Goal: Task Accomplishment & Management: Use online tool/utility

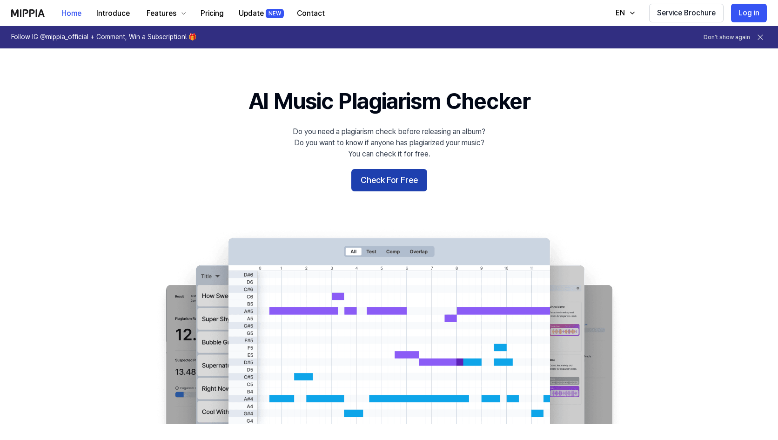
click at [391, 182] on button "Check For Free" at bounding box center [389, 180] width 76 height 22
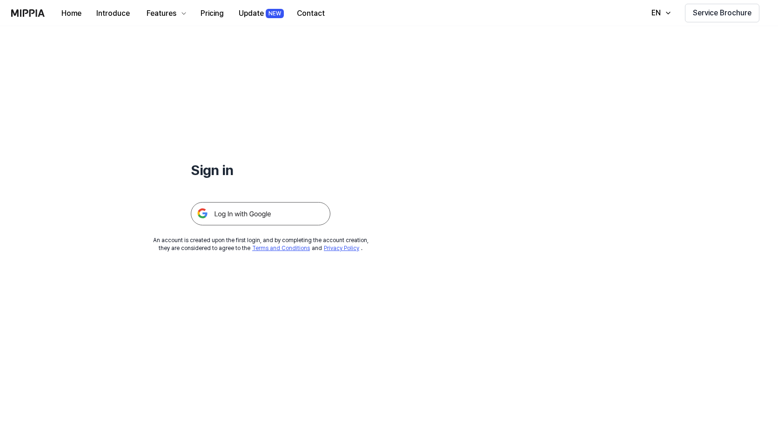
click at [239, 213] on img at bounding box center [261, 213] width 140 height 23
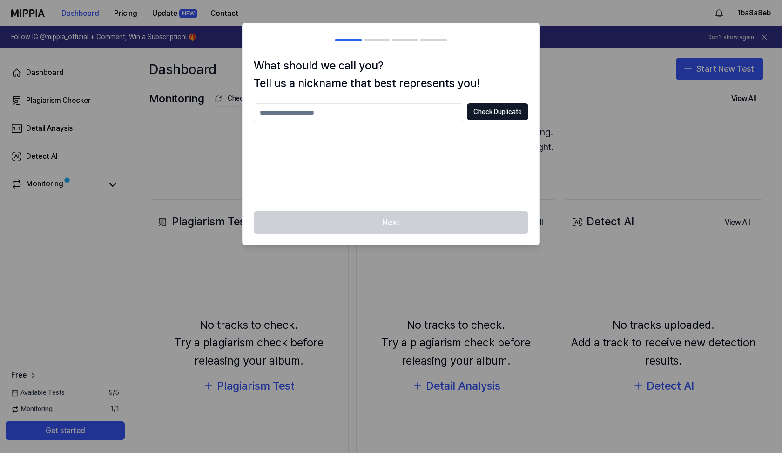
click at [412, 109] on input "text" at bounding box center [358, 112] width 209 height 19
type input "**********"
click at [501, 115] on button "Check Duplicate" at bounding box center [497, 111] width 61 height 17
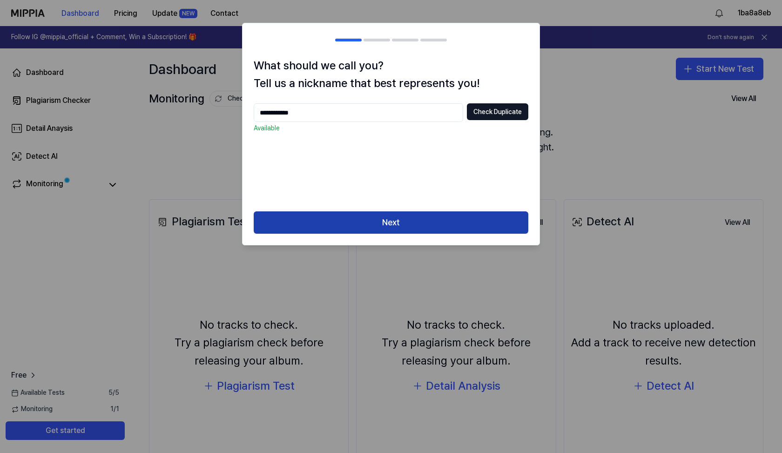
click at [401, 222] on button "Next" at bounding box center [391, 222] width 275 height 22
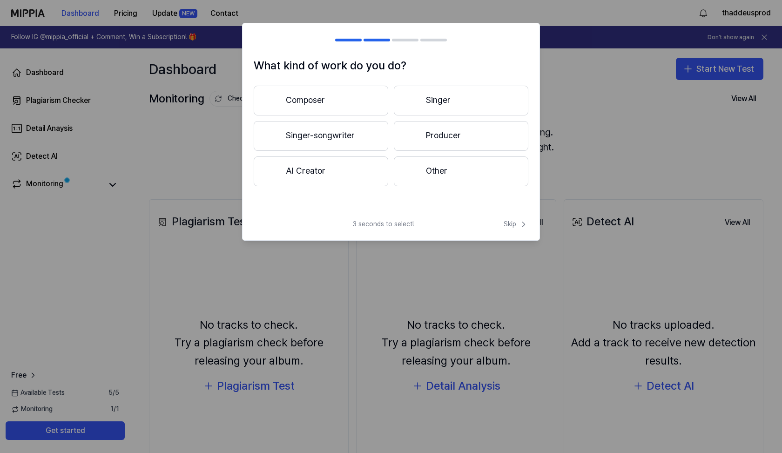
click at [334, 99] on button "Composer" at bounding box center [321, 101] width 134 height 30
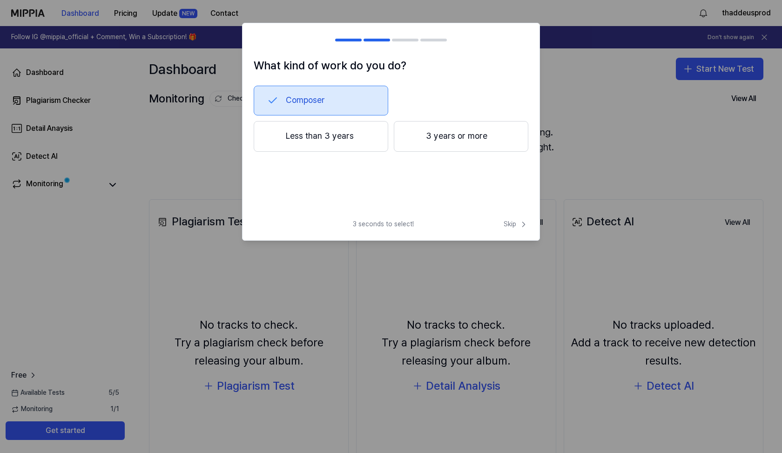
click at [315, 104] on button "Composer" at bounding box center [321, 101] width 134 height 30
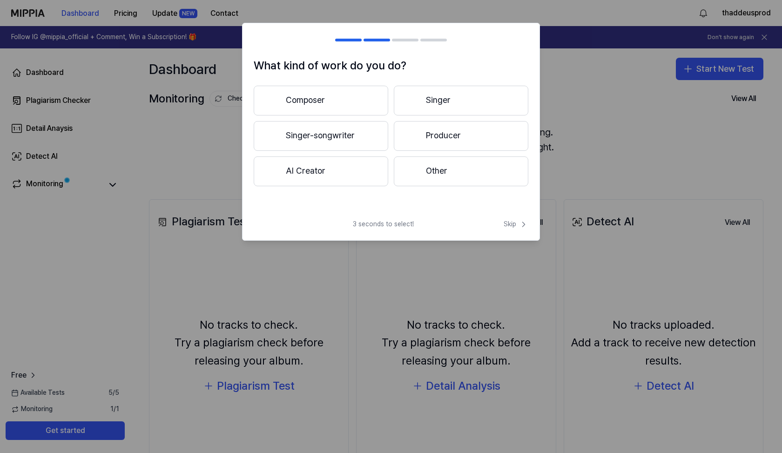
click at [334, 139] on button "Singer-songwriter" at bounding box center [321, 136] width 134 height 30
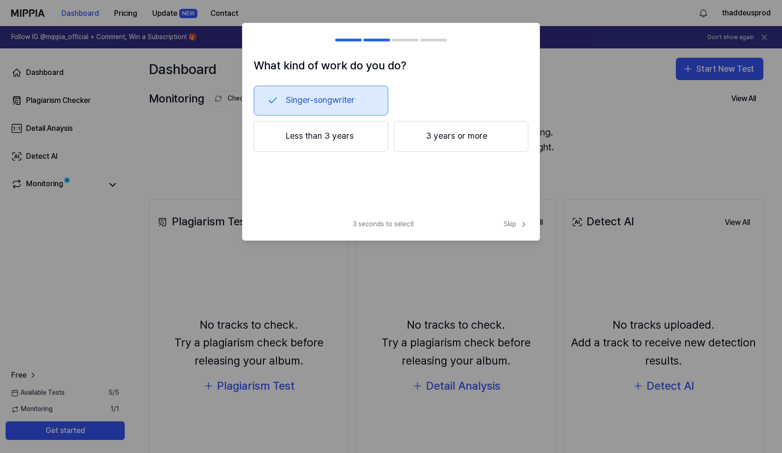
click at [334, 98] on button "Singer-songwriter" at bounding box center [321, 101] width 134 height 30
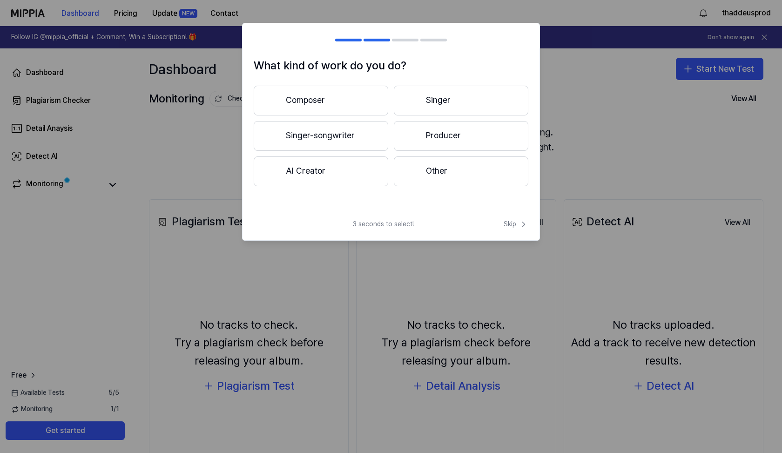
click at [432, 135] on button "Producer" at bounding box center [461, 136] width 134 height 30
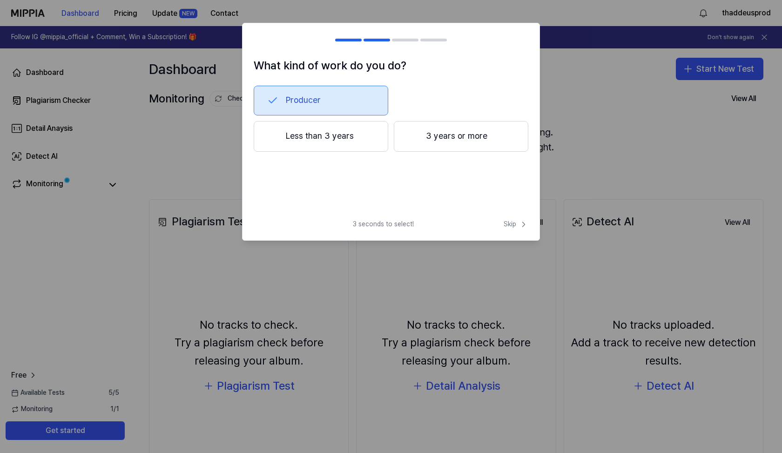
click at [332, 106] on button "Producer" at bounding box center [321, 101] width 134 height 30
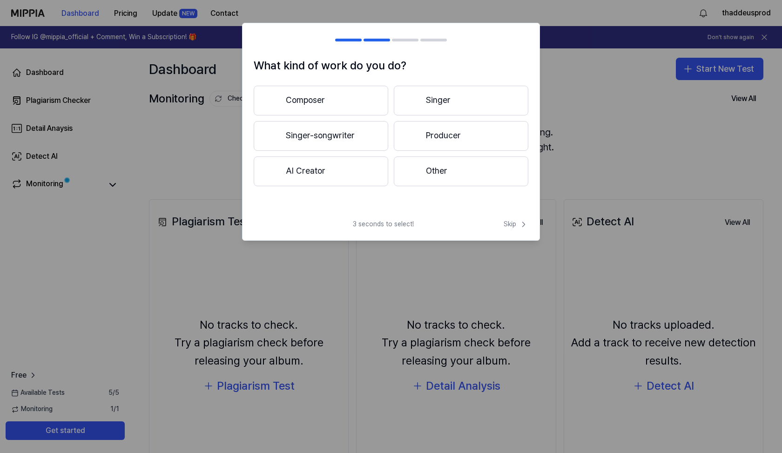
click at [427, 131] on button "Producer" at bounding box center [461, 136] width 134 height 30
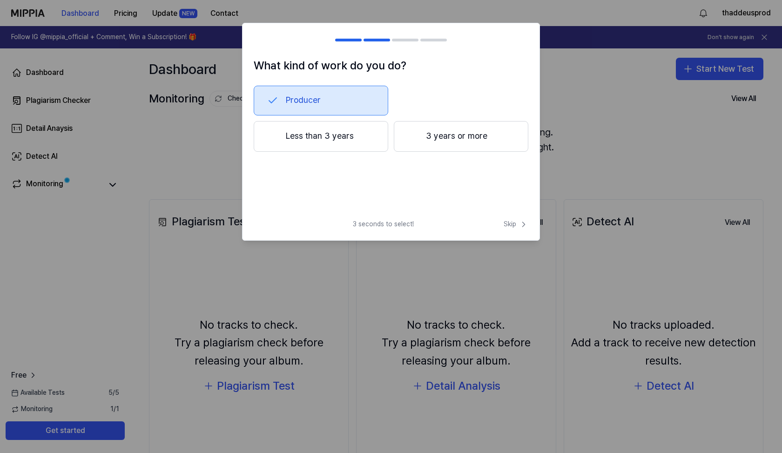
click at [432, 128] on button "3 years or more" at bounding box center [461, 136] width 134 height 31
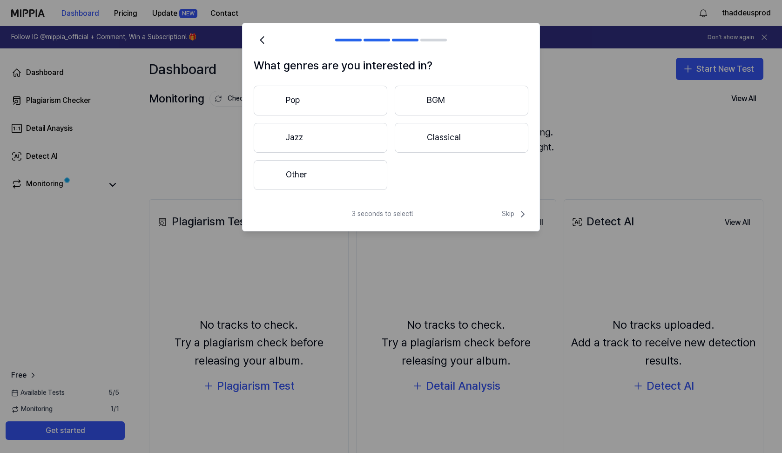
click at [348, 101] on button "Pop" at bounding box center [321, 101] width 134 height 30
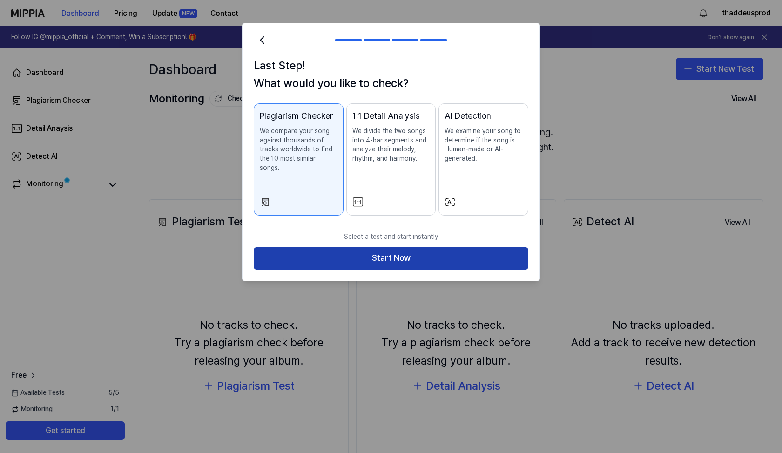
click at [424, 247] on button "Start Now" at bounding box center [391, 258] width 275 height 22
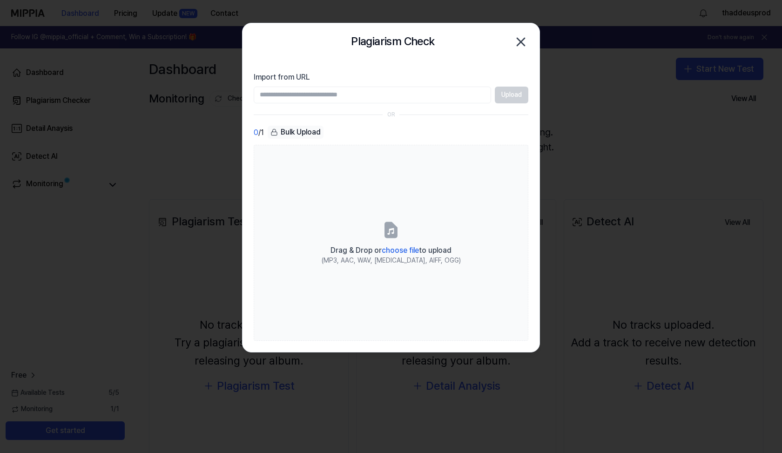
click at [353, 93] on input "Import from URL" at bounding box center [372, 95] width 237 height 17
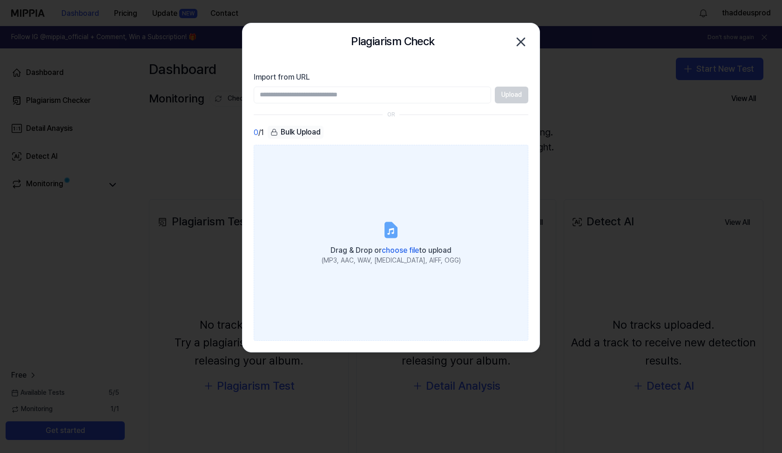
click at [396, 235] on icon at bounding box center [390, 229] width 11 height 14
click at [0, 0] on input "Drag & Drop or choose file to upload (MP3, AAC, WAV, [MEDICAL_DATA], AIFF, OGG)" at bounding box center [0, 0] width 0 height 0
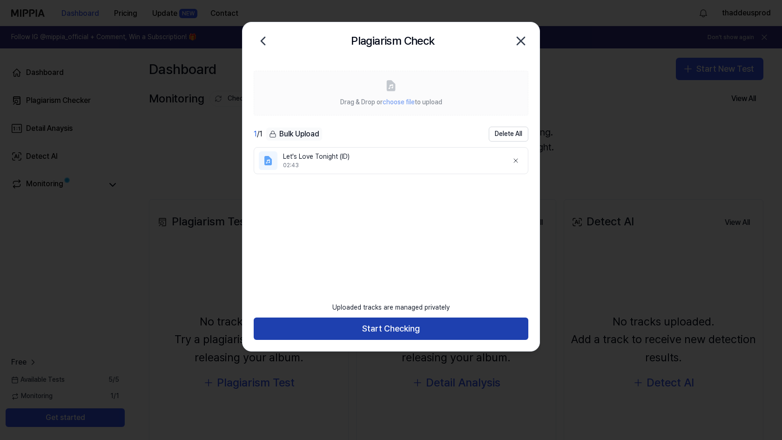
click at [389, 328] on button "Start Checking" at bounding box center [391, 328] width 275 height 22
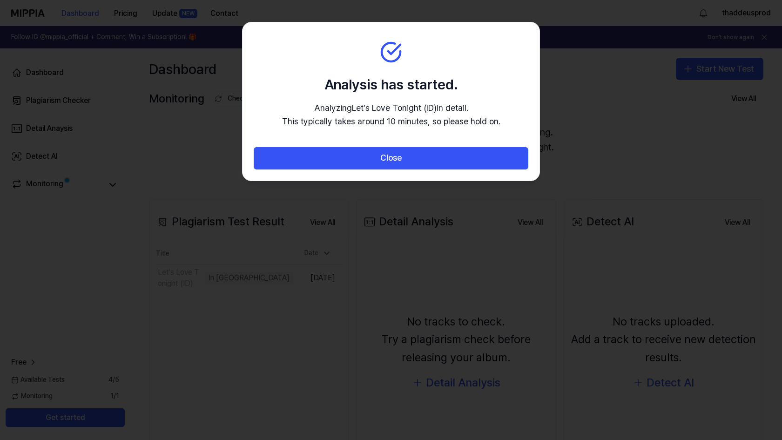
click at [440, 71] on section "Analysis has started. Analyzing Let's Love Tonight (ID) in detail. This typical…" at bounding box center [390, 84] width 297 height 125
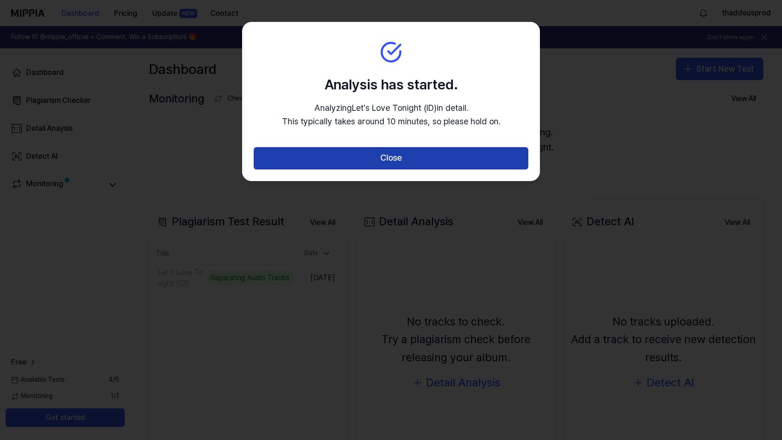
click at [409, 161] on button "Close" at bounding box center [391, 158] width 275 height 22
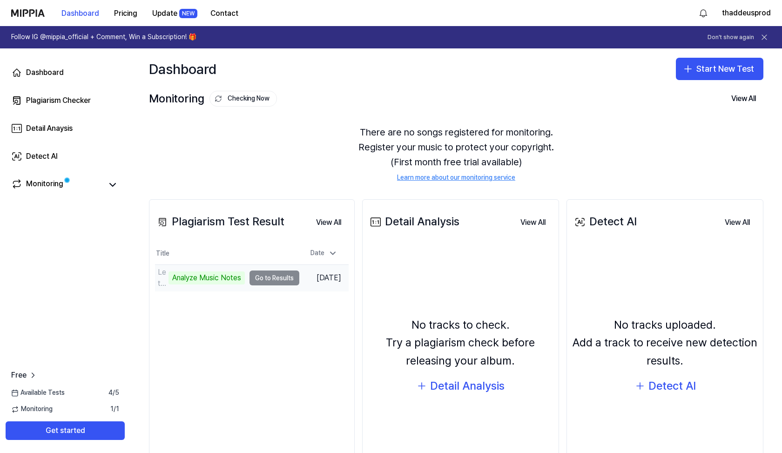
click at [272, 280] on td "Let's Love Tonight (ID) Analyze Music Notes Go to Results" at bounding box center [227, 278] width 144 height 26
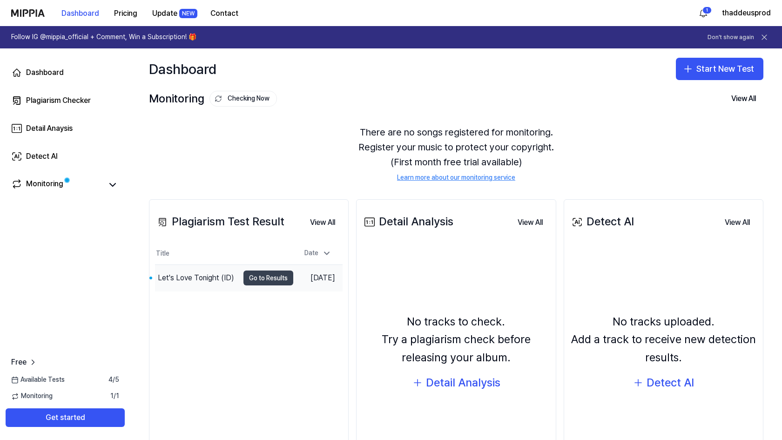
click at [255, 278] on button "Go to Results" at bounding box center [268, 277] width 50 height 15
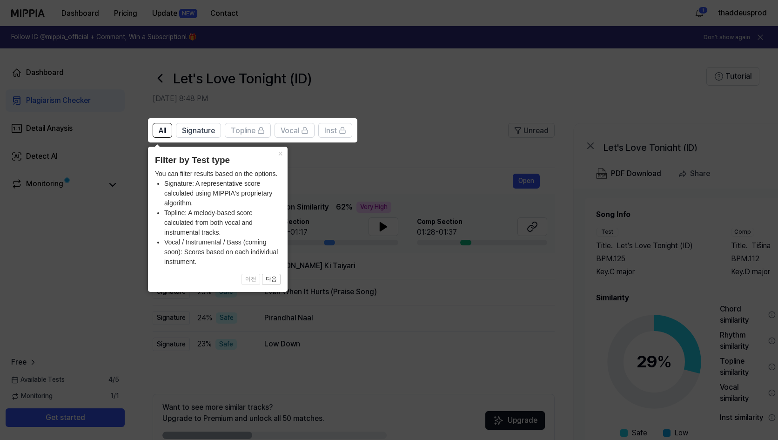
click at [316, 184] on icon at bounding box center [391, 220] width 782 height 440
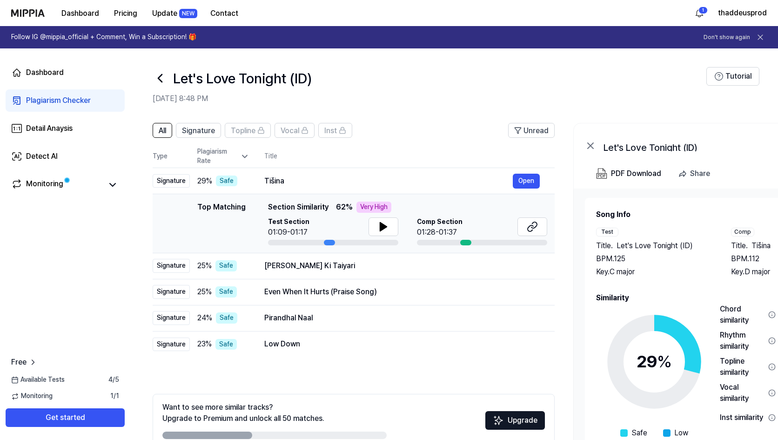
click at [204, 206] on div "Top Matching" at bounding box center [221, 224] width 48 height 44
drag, startPoint x: 191, startPoint y: 208, endPoint x: 252, endPoint y: 208, distance: 61.0
click at [252, 208] on div "Top Matching Top Matching Section Similarity 62 % Very High Test Section 01:09-…" at bounding box center [353, 224] width 387 height 44
click at [381, 224] on icon at bounding box center [383, 226] width 7 height 8
click at [380, 229] on icon at bounding box center [383, 226] width 7 height 8
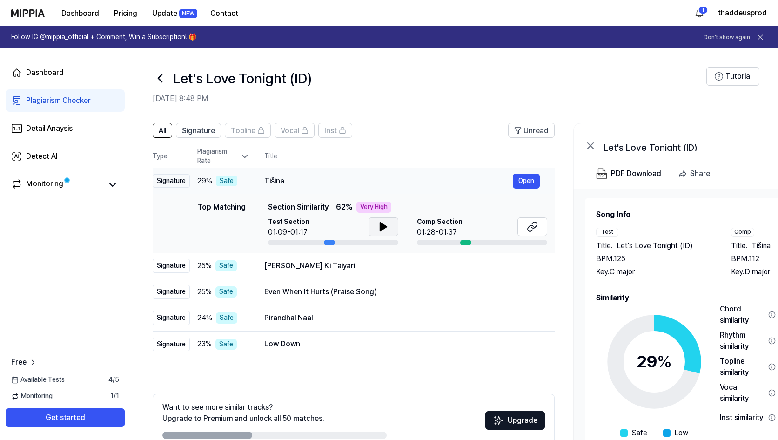
click at [540, 181] on td "Tišina Open" at bounding box center [401, 181] width 305 height 26
click at [531, 184] on button "Open" at bounding box center [526, 181] width 27 height 15
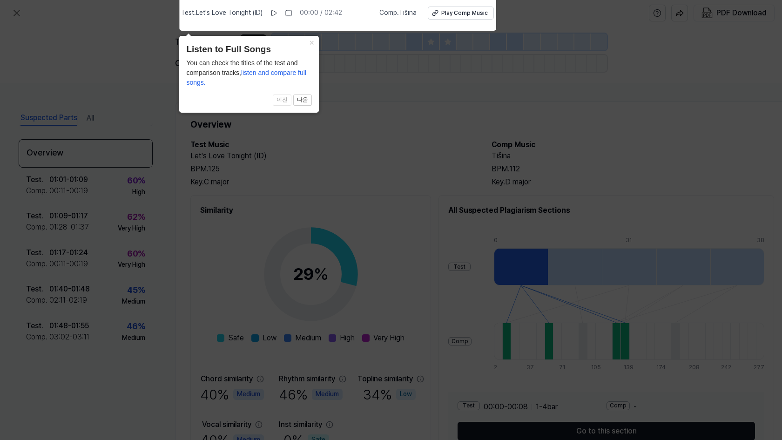
click at [305, 167] on icon at bounding box center [391, 217] width 782 height 444
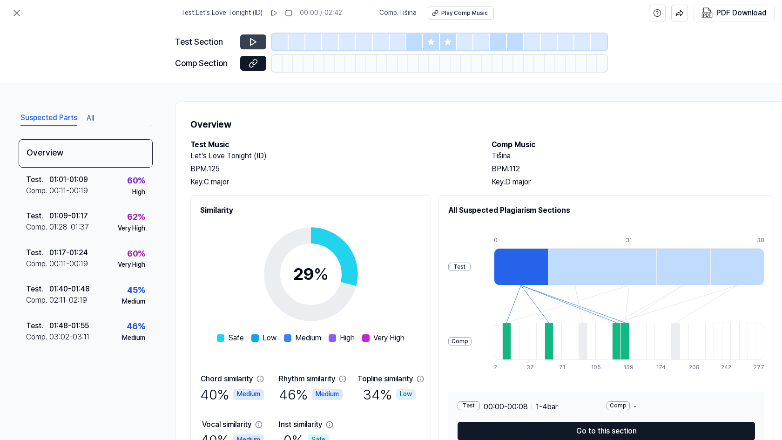
click at [249, 40] on icon at bounding box center [253, 41] width 9 height 9
click at [256, 42] on icon at bounding box center [253, 41] width 9 height 9
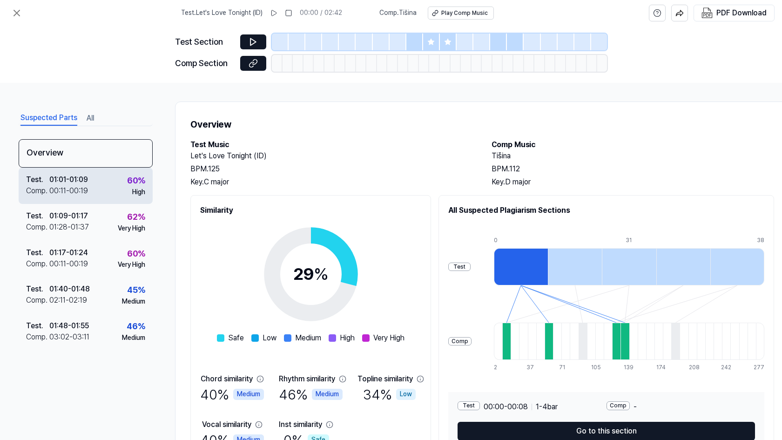
click at [120, 201] on div "Test . 01:01 - 01:09 Comp . 00:11 - 00:19 60 % High" at bounding box center [86, 186] width 134 height 36
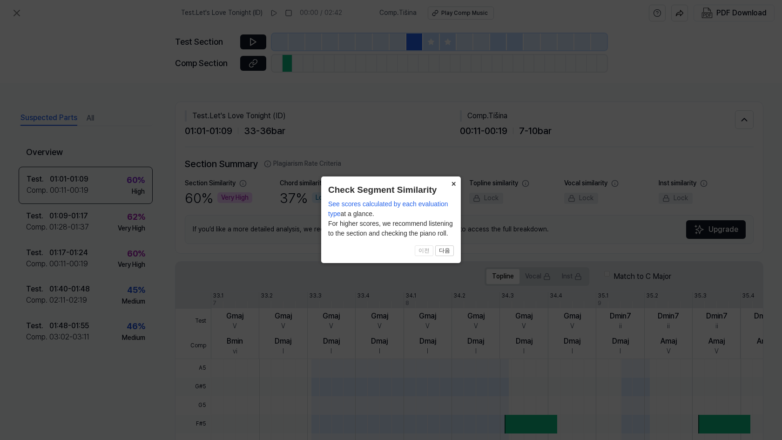
click at [451, 185] on button "×" at bounding box center [453, 182] width 15 height 13
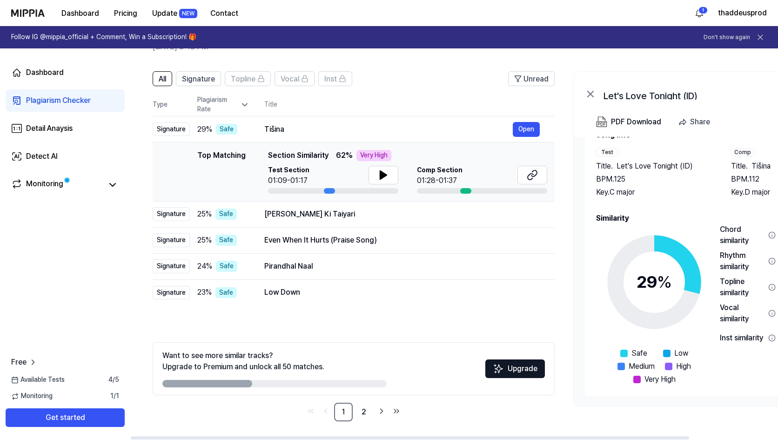
scroll to position [52, 0]
click at [282, 215] on div "[PERSON_NAME] Ki Taiyari" at bounding box center [388, 213] width 249 height 11
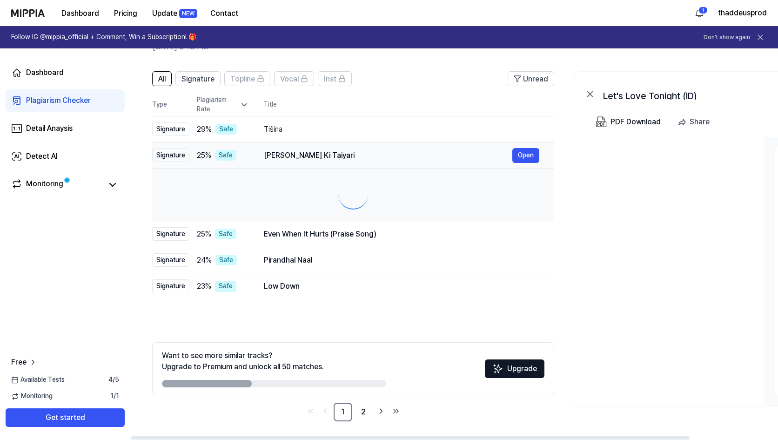
scroll to position [0, 0]
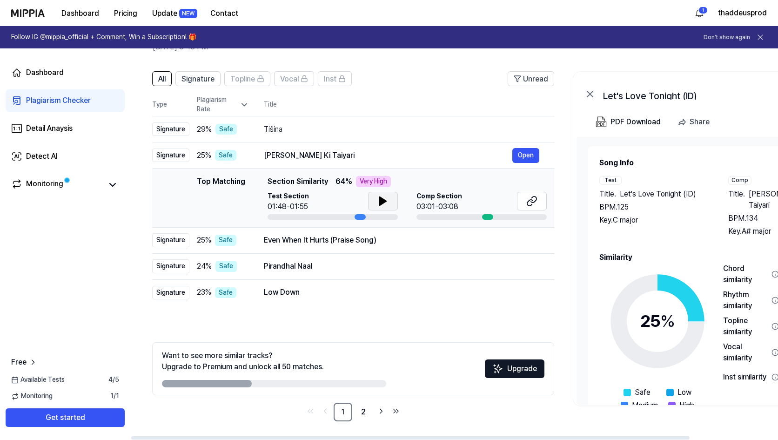
click at [373, 196] on button at bounding box center [383, 201] width 30 height 19
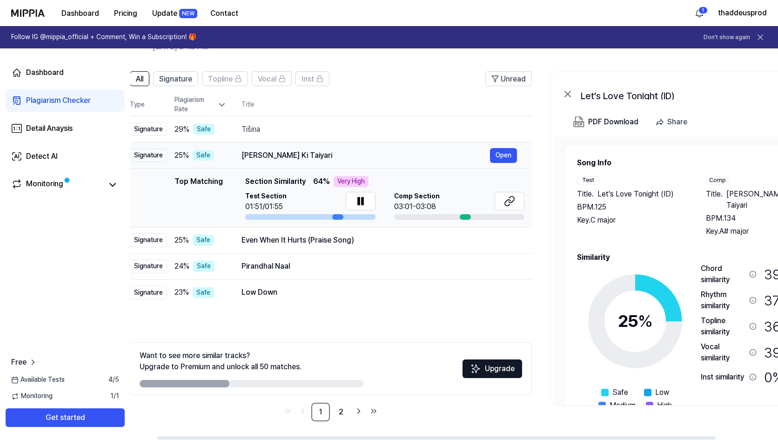
scroll to position [0, 12]
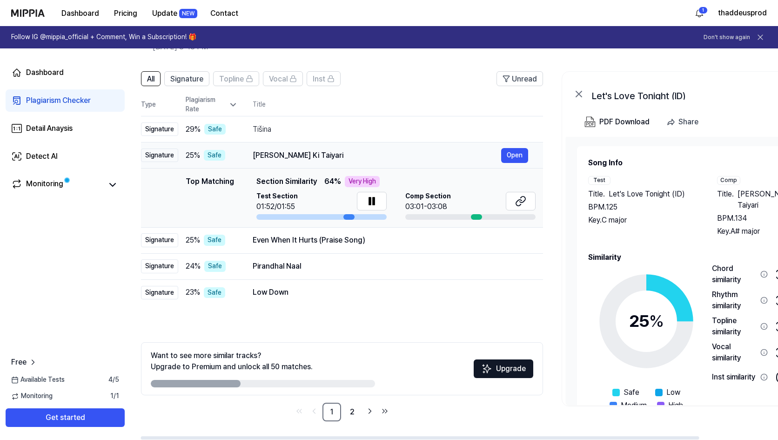
drag, startPoint x: 369, startPoint y: 153, endPoint x: 358, endPoint y: 157, distance: 11.9
click at [358, 157] on div "[PERSON_NAME] Ki Taiyari" at bounding box center [377, 155] width 249 height 11
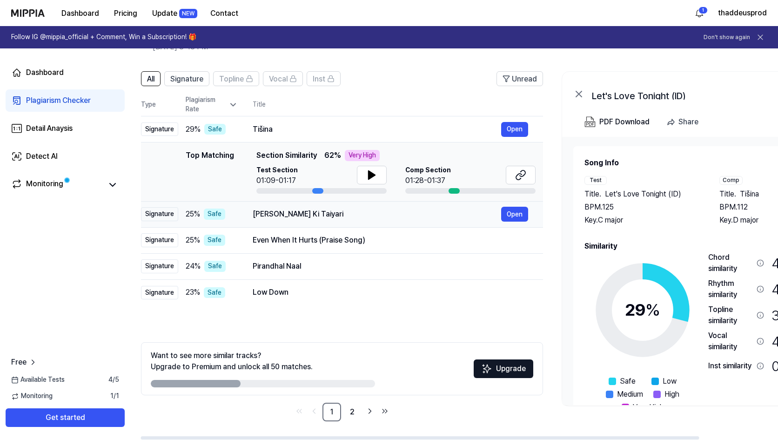
click at [276, 219] on div "[PERSON_NAME] Ki Taiyari" at bounding box center [377, 213] width 249 height 11
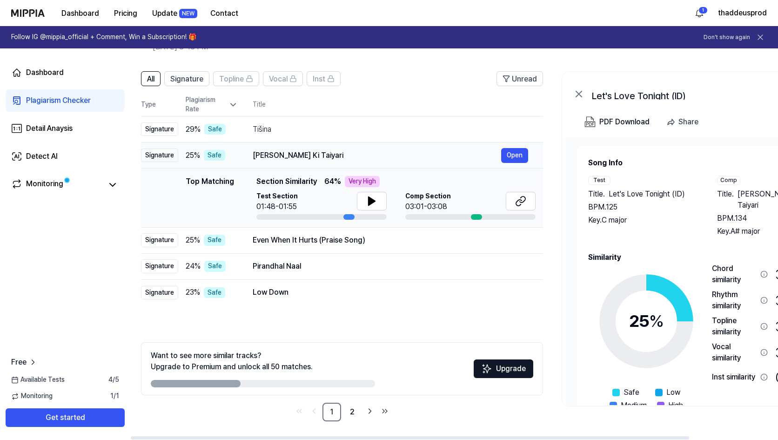
scroll to position [0, 0]
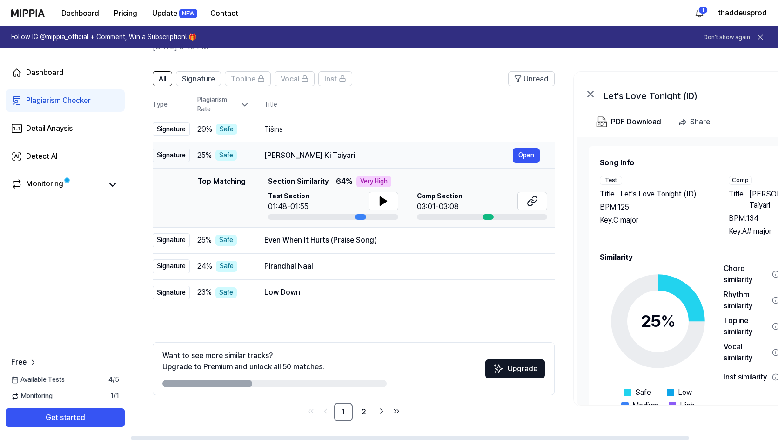
drag, startPoint x: 254, startPoint y: 154, endPoint x: 323, endPoint y: 154, distance: 69.3
click at [323, 154] on div "[PERSON_NAME] Ki Taiyari" at bounding box center [388, 155] width 249 height 11
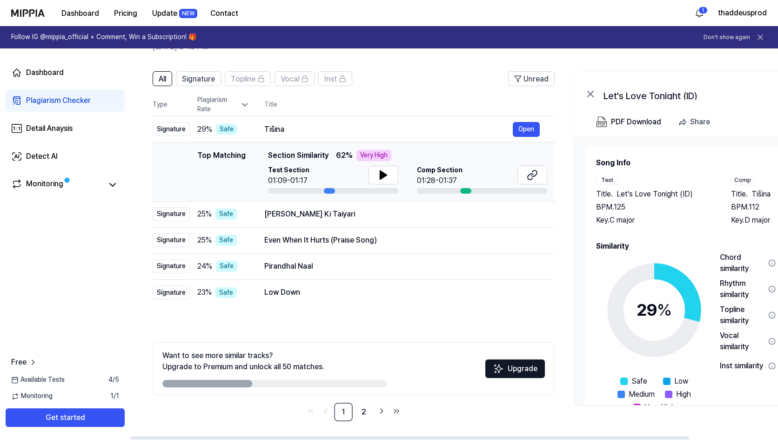
click at [461, 187] on div "Comp Section 01:28-01:37" at bounding box center [482, 180] width 130 height 28
click at [466, 190] on div at bounding box center [465, 191] width 11 height 6
click at [532, 175] on icon at bounding box center [534, 173] width 6 height 6
click at [454, 217] on div "[PERSON_NAME] Ki Taiyari" at bounding box center [388, 213] width 249 height 11
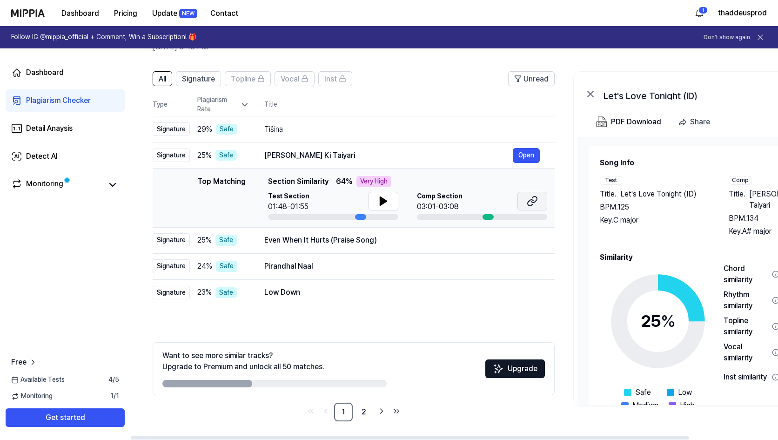
click at [539, 197] on button at bounding box center [533, 201] width 30 height 19
click at [316, 156] on div "[PERSON_NAME] Ki Taiyari" at bounding box center [388, 155] width 249 height 11
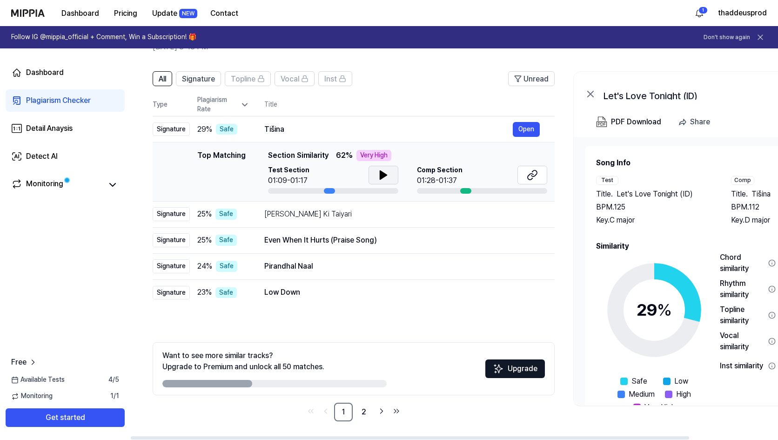
click at [387, 172] on icon at bounding box center [383, 174] width 11 height 11
click at [535, 176] on icon at bounding box center [534, 173] width 6 height 6
click at [343, 212] on div "[PERSON_NAME] Ki Taiyari" at bounding box center [388, 213] width 249 height 11
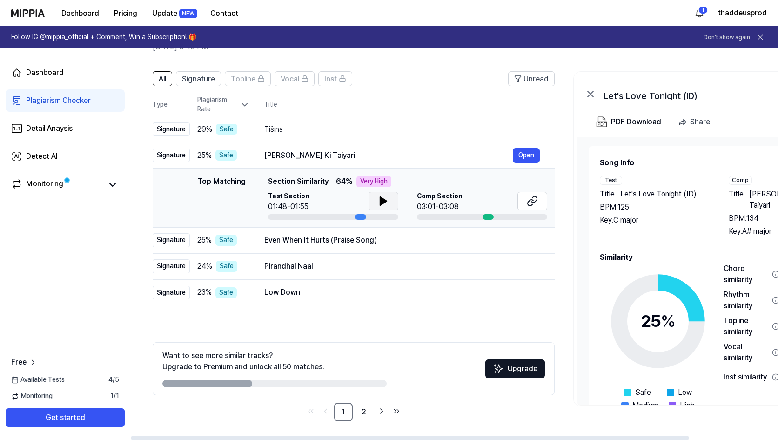
click at [380, 202] on icon at bounding box center [383, 201] width 7 height 8
click at [359, 243] on div "Even When It Hurts (Praise Song)" at bounding box center [388, 240] width 249 height 11
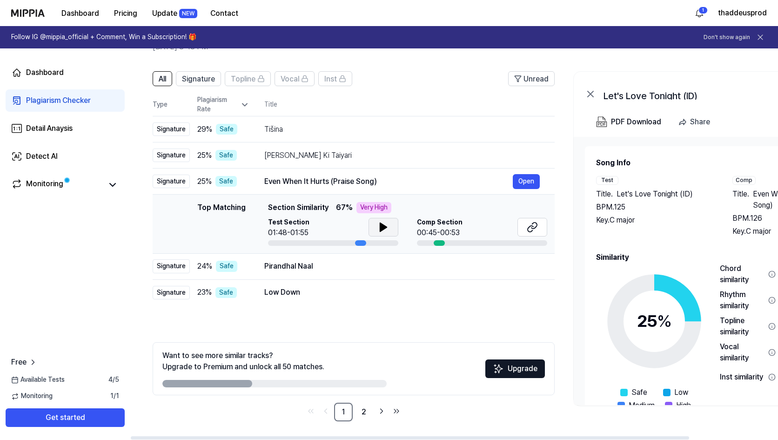
click at [378, 223] on icon at bounding box center [383, 227] width 11 height 11
click at [536, 228] on icon at bounding box center [532, 227] width 11 height 11
click at [387, 224] on icon at bounding box center [383, 227] width 11 height 11
click at [323, 275] on td "Pirandhal Naal Open" at bounding box center [401, 266] width 305 height 26
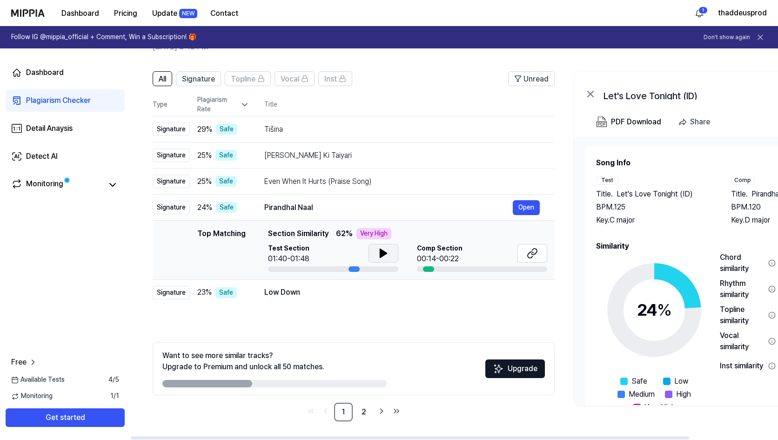
click at [377, 246] on button at bounding box center [384, 253] width 30 height 19
click at [533, 253] on icon at bounding box center [532, 253] width 11 height 11
click at [355, 293] on div "Low Down" at bounding box center [388, 292] width 249 height 11
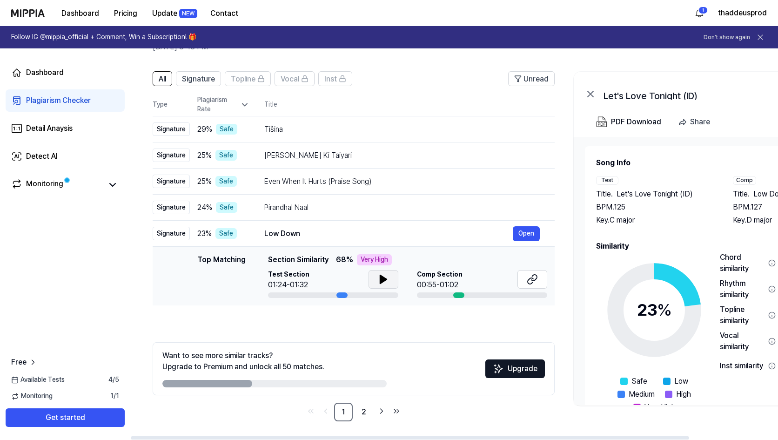
click at [383, 273] on button at bounding box center [384, 279] width 30 height 19
click at [534, 280] on icon at bounding box center [532, 279] width 11 height 11
click at [383, 273] on button at bounding box center [384, 279] width 30 height 19
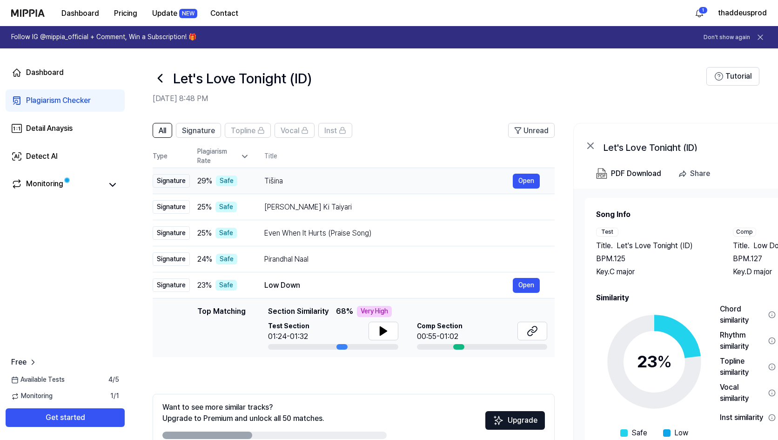
scroll to position [0, 0]
click at [447, 189] on td "Tišina Open" at bounding box center [401, 181] width 305 height 26
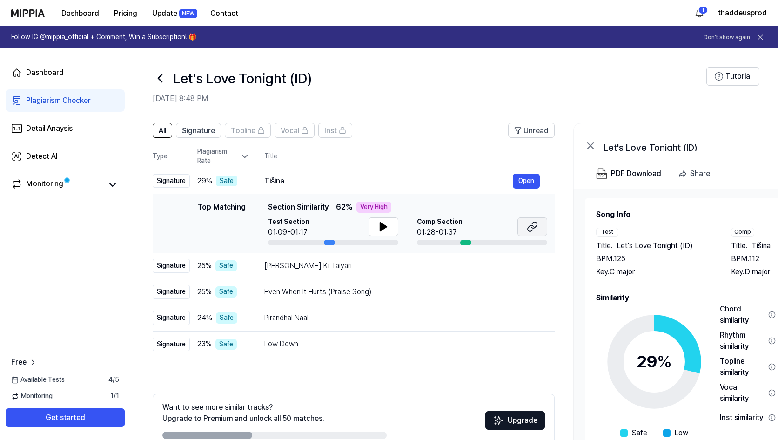
click at [533, 228] on icon at bounding box center [534, 225] width 6 height 6
click at [202, 134] on span "Signature" at bounding box center [198, 130] width 33 height 11
click at [172, 131] on button "All" at bounding box center [163, 130] width 20 height 15
click at [251, 131] on span "Topline" at bounding box center [243, 130] width 25 height 11
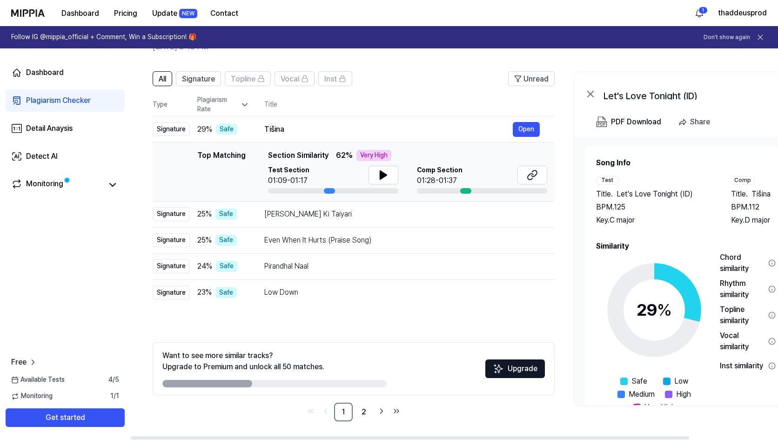
scroll to position [52, 0]
drag, startPoint x: 194, startPoint y: 383, endPoint x: 298, endPoint y: 388, distance: 104.4
click at [298, 388] on div "Want to see more similar tracks? Upgrade to Premium and unlock all 50 matches. …" at bounding box center [354, 368] width 402 height 53
click at [367, 414] on link "2" at bounding box center [364, 412] width 19 height 19
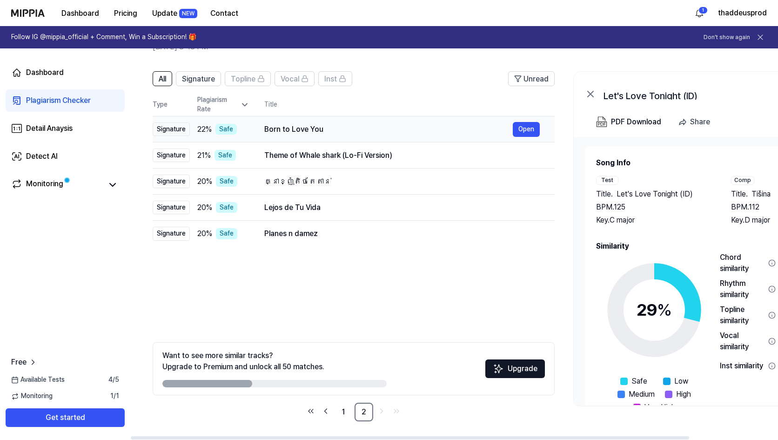
click at [320, 134] on div "Born to Love You" at bounding box center [388, 129] width 249 height 11
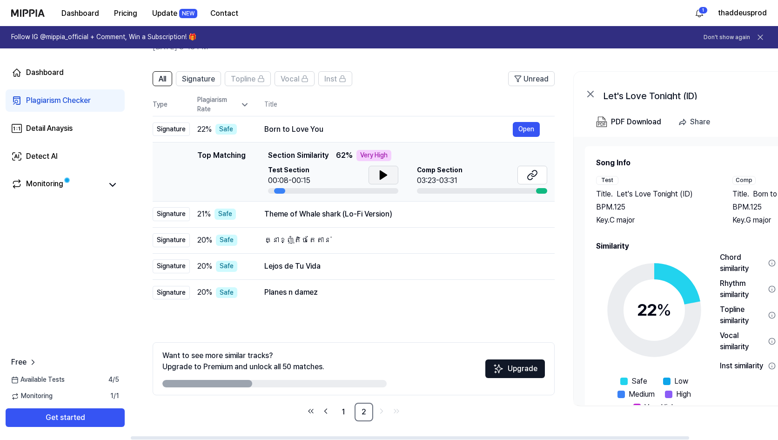
click at [373, 181] on button at bounding box center [384, 175] width 30 height 19
click at [382, 175] on icon at bounding box center [382, 174] width 2 height 7
click at [334, 276] on td "Lejos de Tu Vida Open" at bounding box center [401, 266] width 305 height 26
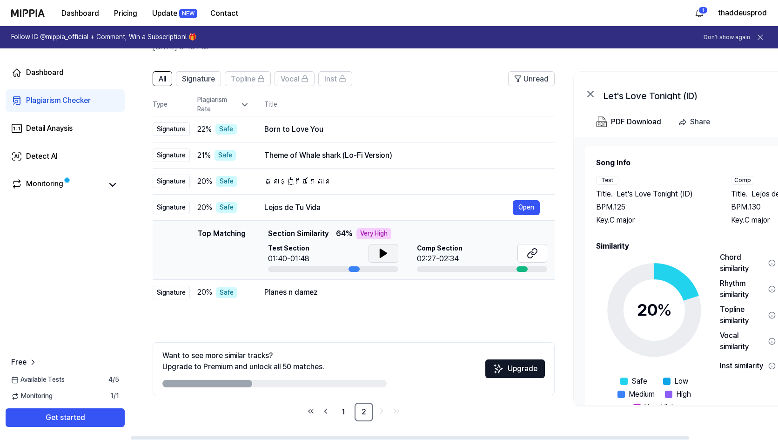
click at [374, 247] on button at bounding box center [384, 253] width 30 height 19
click at [329, 291] on div "Planes n damez" at bounding box center [388, 292] width 249 height 11
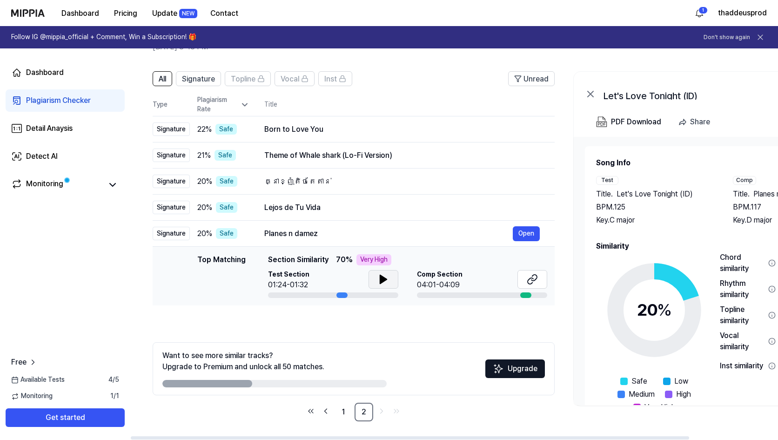
click at [377, 273] on button at bounding box center [384, 279] width 30 height 19
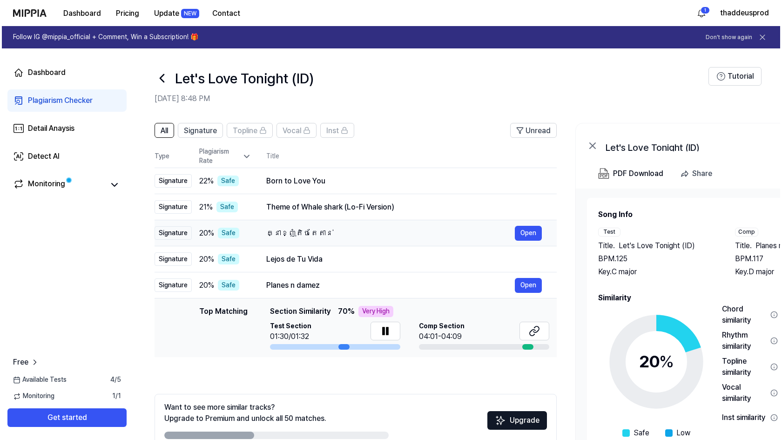
scroll to position [0, 0]
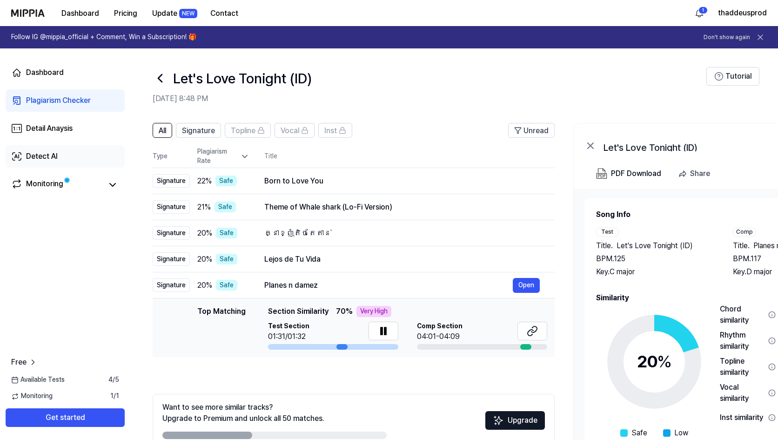
click at [49, 155] on div "Detect AI" at bounding box center [42, 156] width 32 height 11
